Goal: Find specific page/section: Find specific page/section

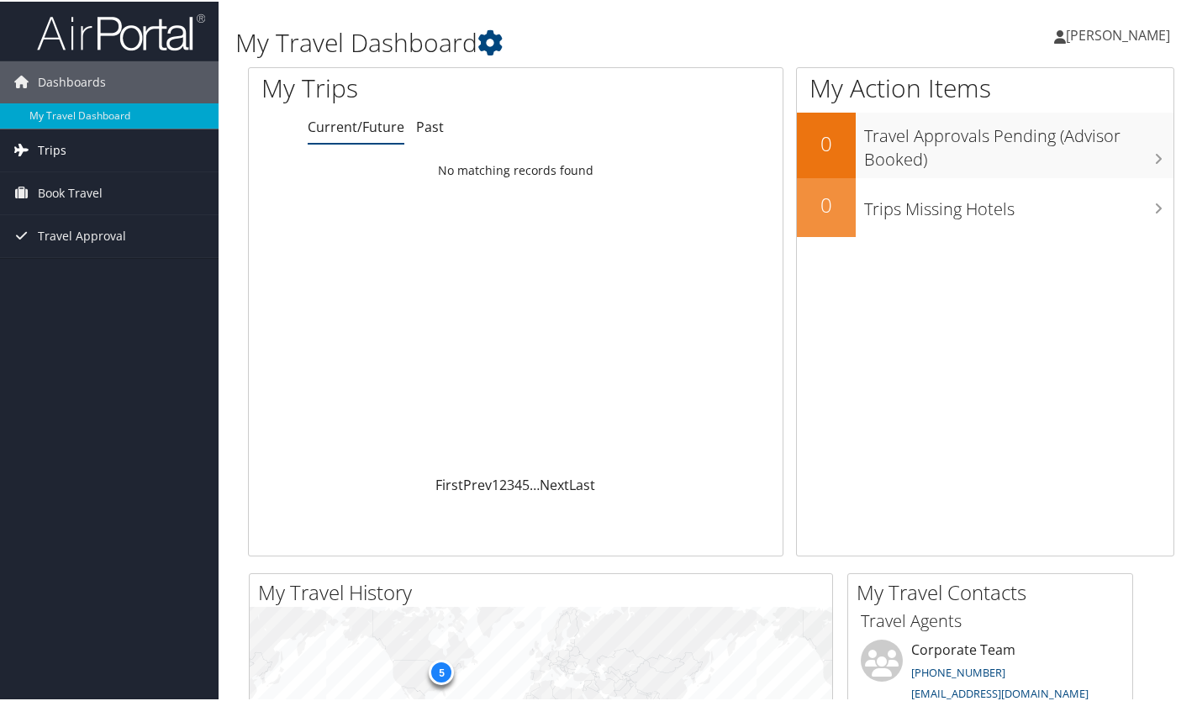
click at [72, 145] on link "Trips" at bounding box center [109, 149] width 219 height 42
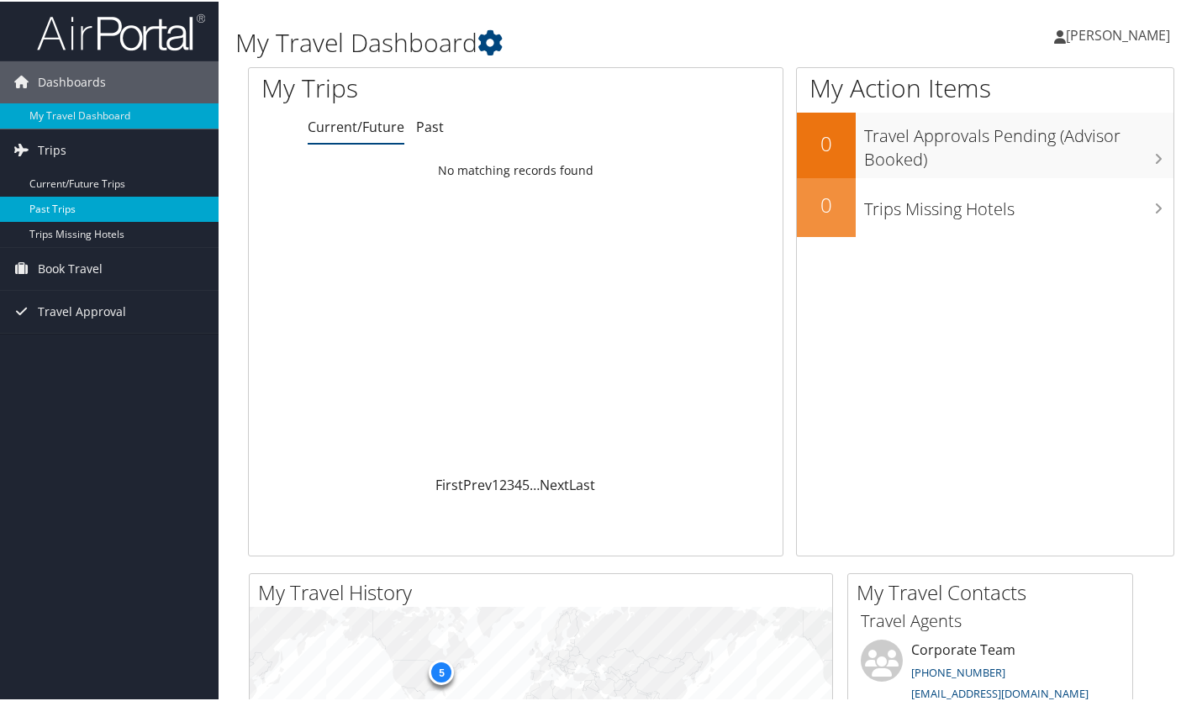
click at [63, 203] on link "Past Trips" at bounding box center [109, 207] width 219 height 25
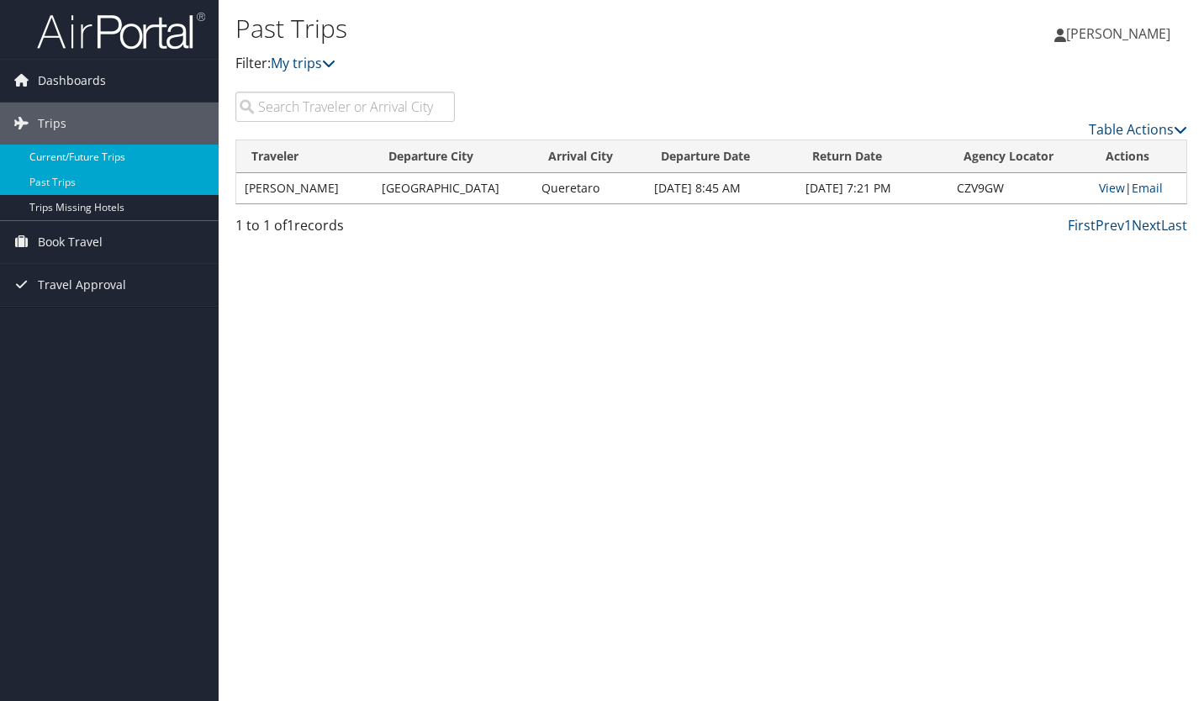
click at [71, 155] on link "Current/Future Trips" at bounding box center [109, 157] width 219 height 25
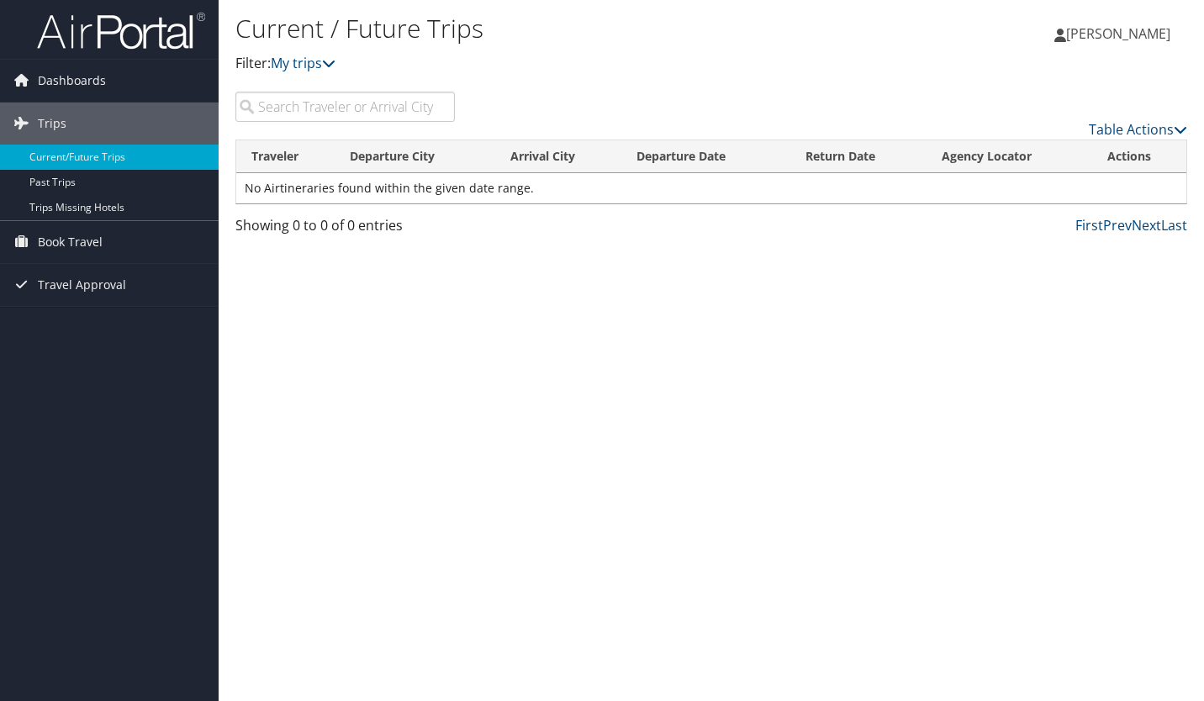
click at [307, 108] on input "search" at bounding box center [344, 107] width 219 height 30
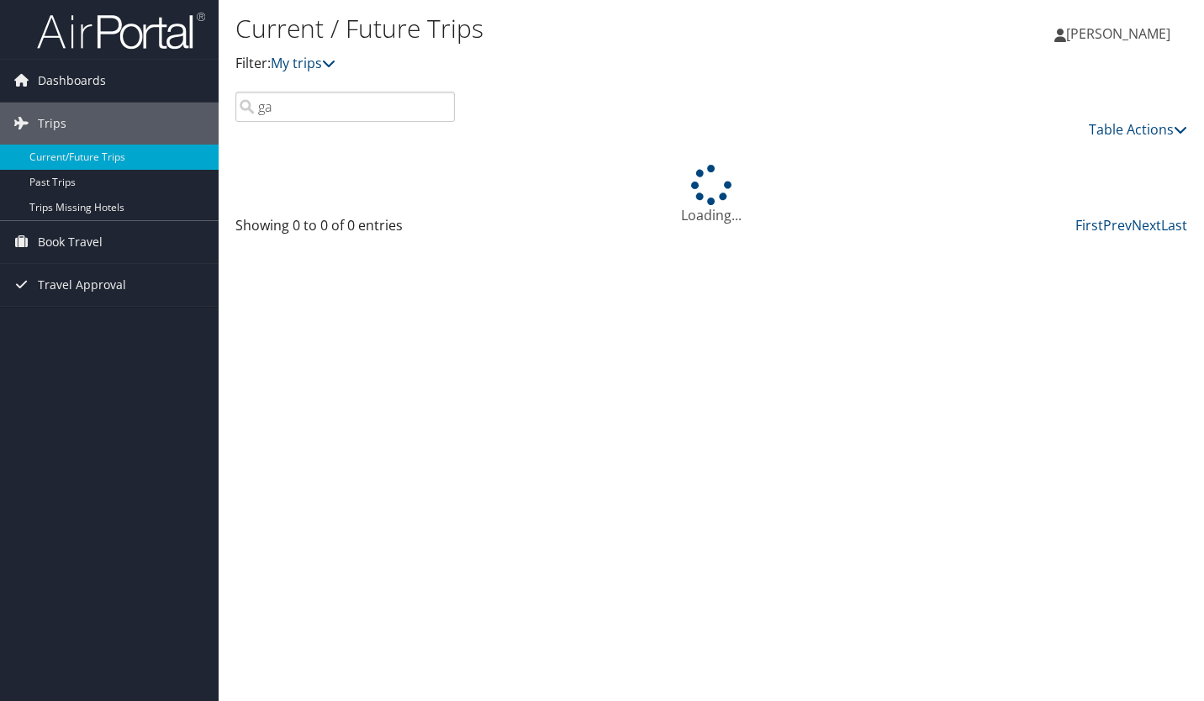
type input "g"
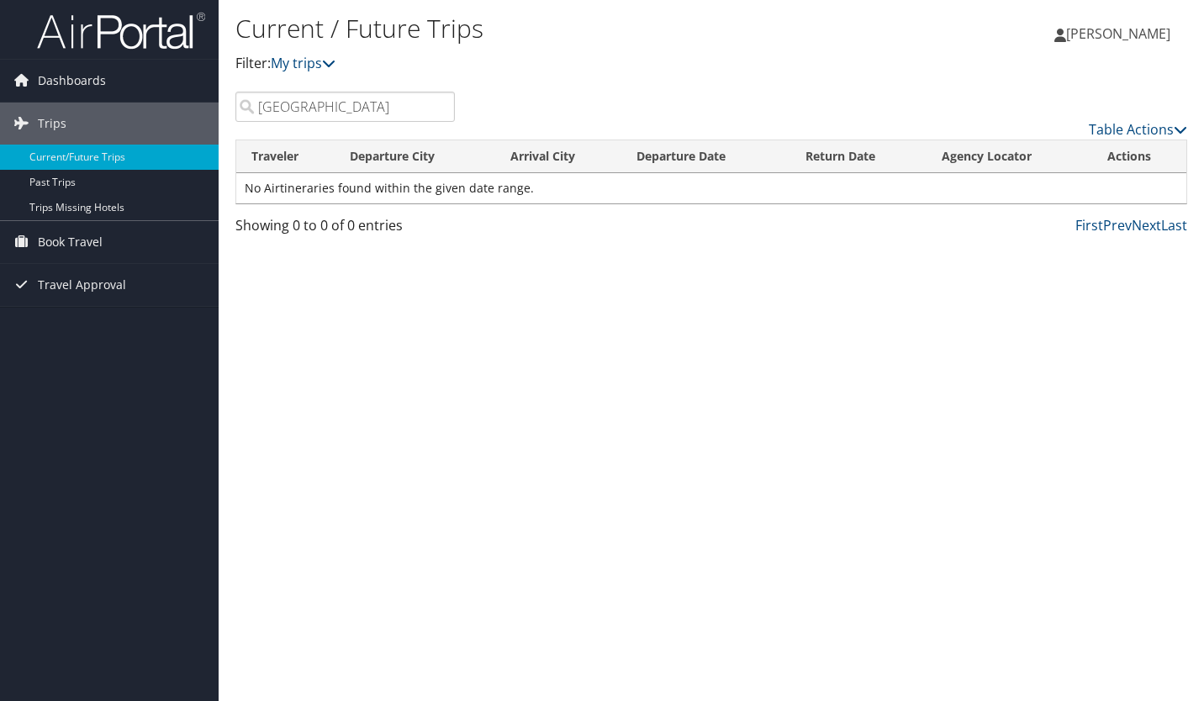
type input "nashville"
click at [89, 123] on link "Trips" at bounding box center [109, 124] width 219 height 42
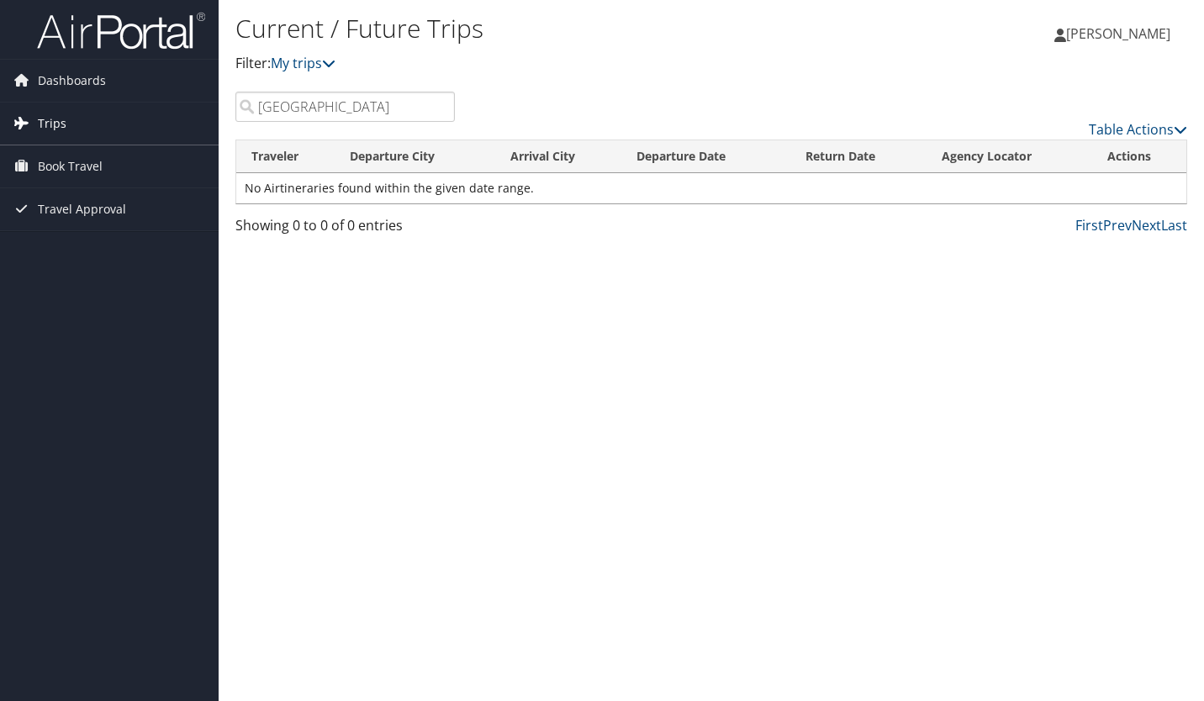
click at [53, 122] on span "Trips" at bounding box center [52, 124] width 29 height 42
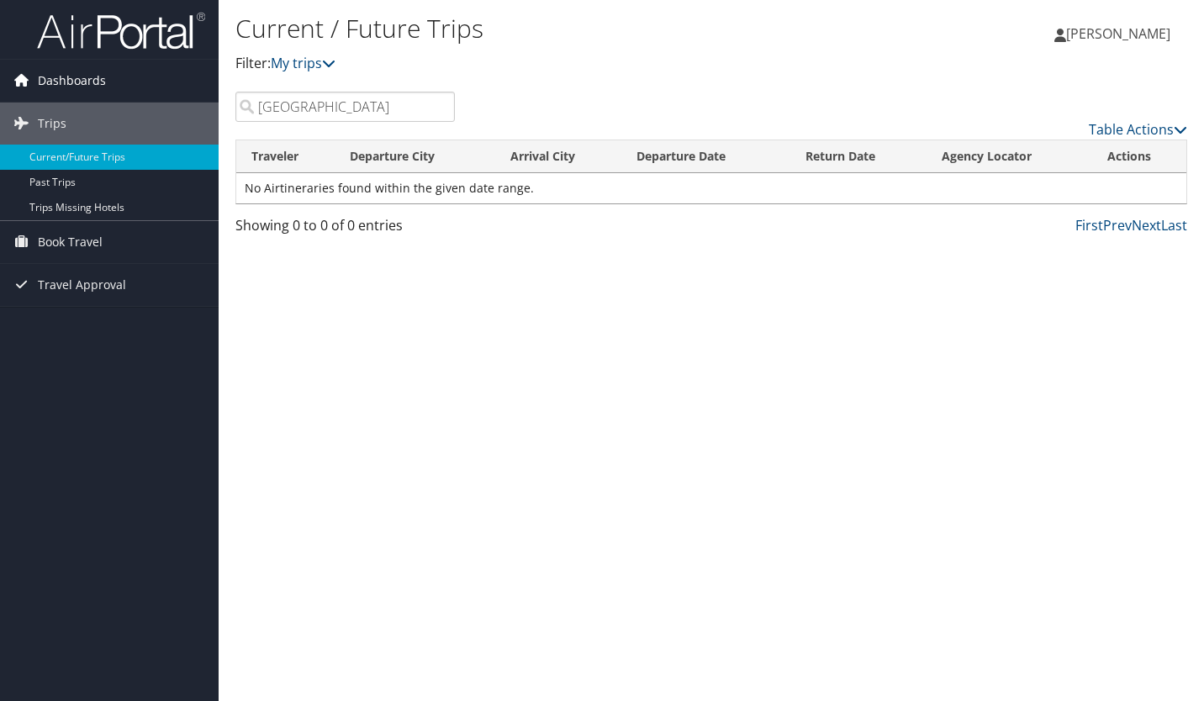
click at [68, 84] on span "Dashboards" at bounding box center [72, 81] width 68 height 42
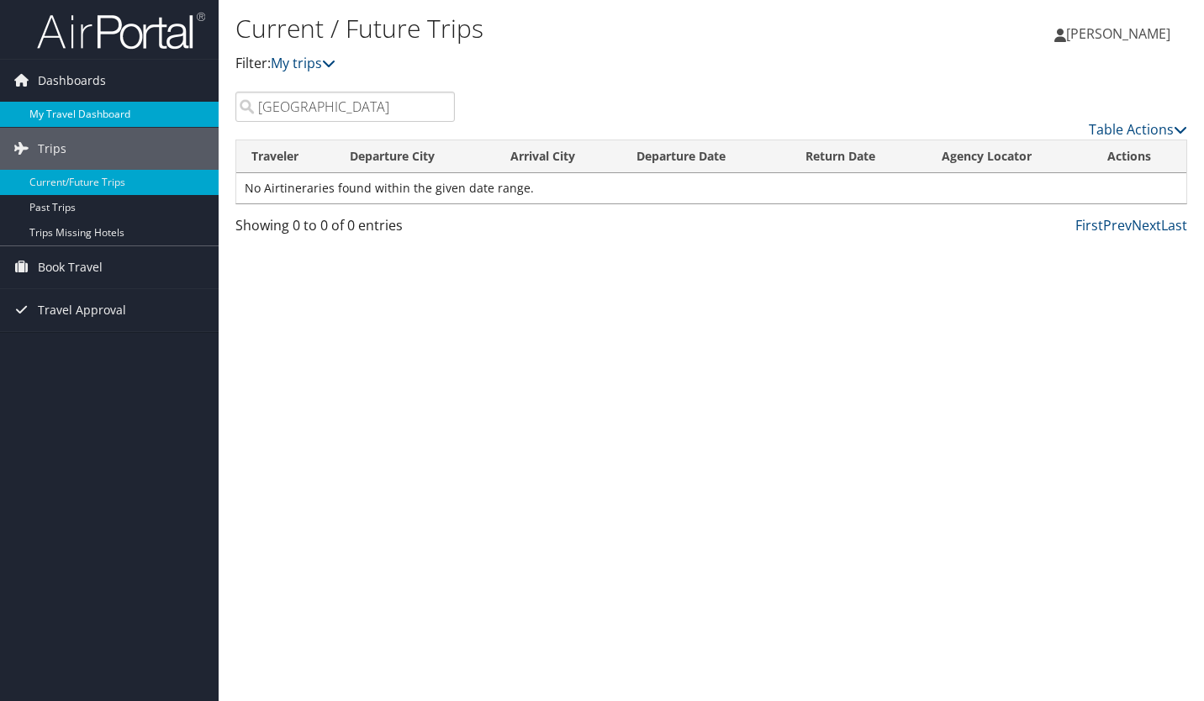
click at [66, 111] on link "My Travel Dashboard" at bounding box center [109, 114] width 219 height 25
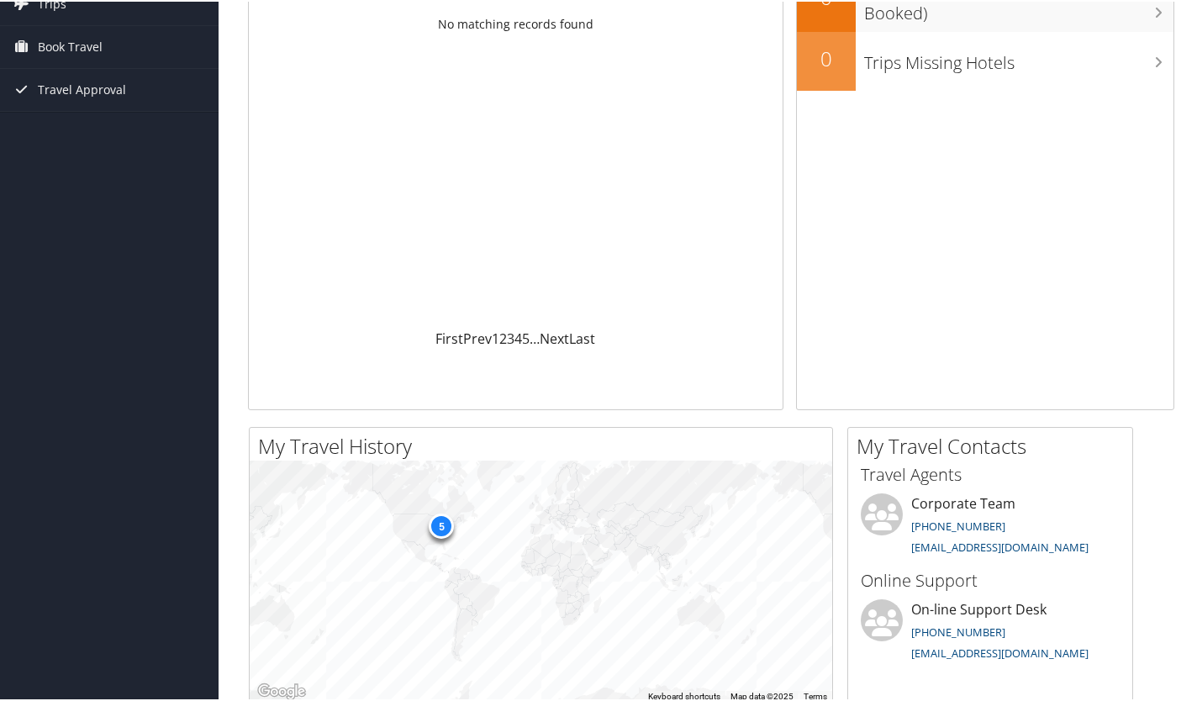
scroll to position [82, 0]
